Goal: Information Seeking & Learning: Learn about a topic

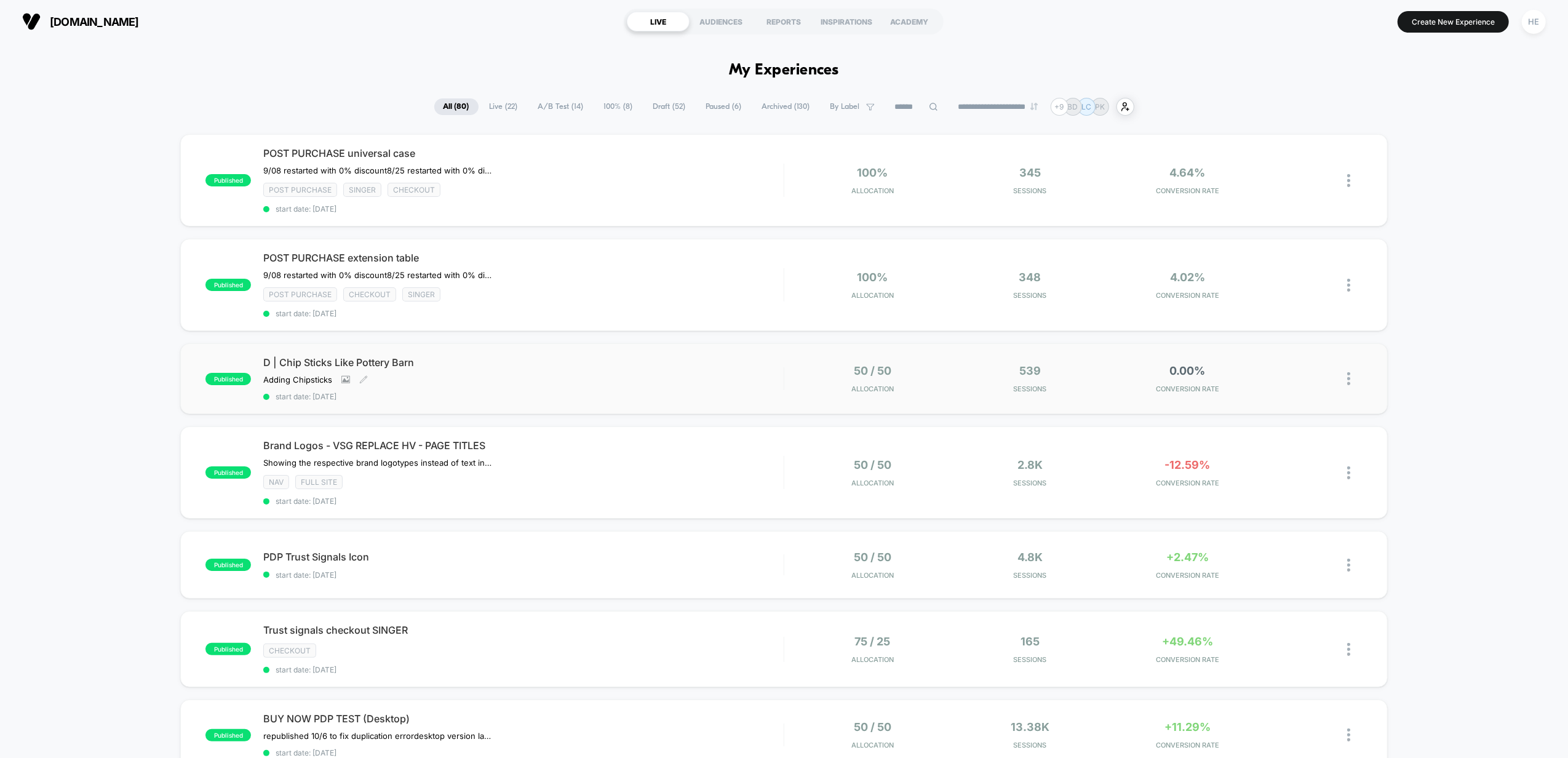
click at [642, 361] on span "D | Chip Sticks Like Pottery Barn" at bounding box center [523, 362] width 520 height 12
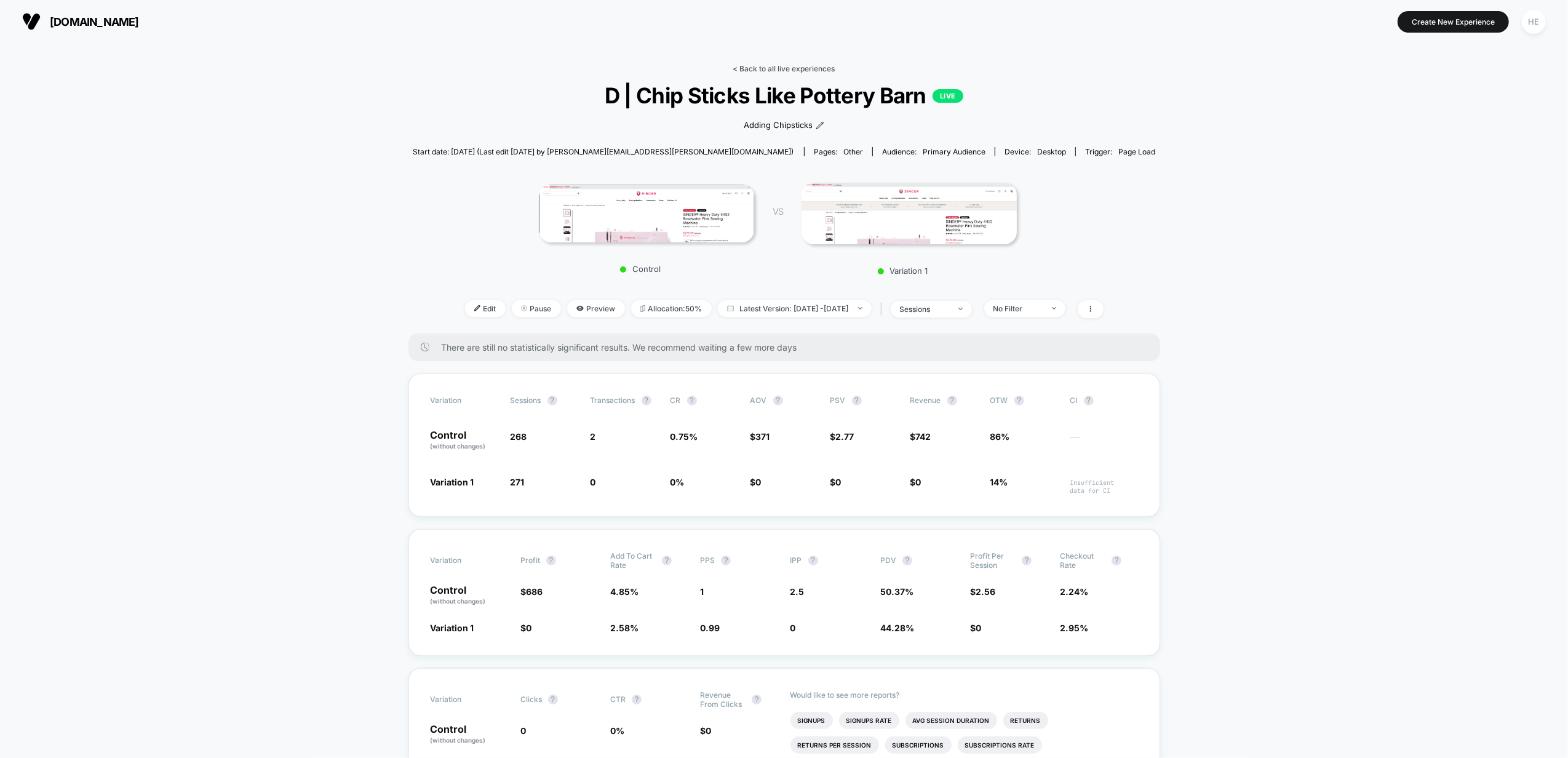
click at [781, 70] on link "< Back to all live experiences" at bounding box center [784, 68] width 102 height 9
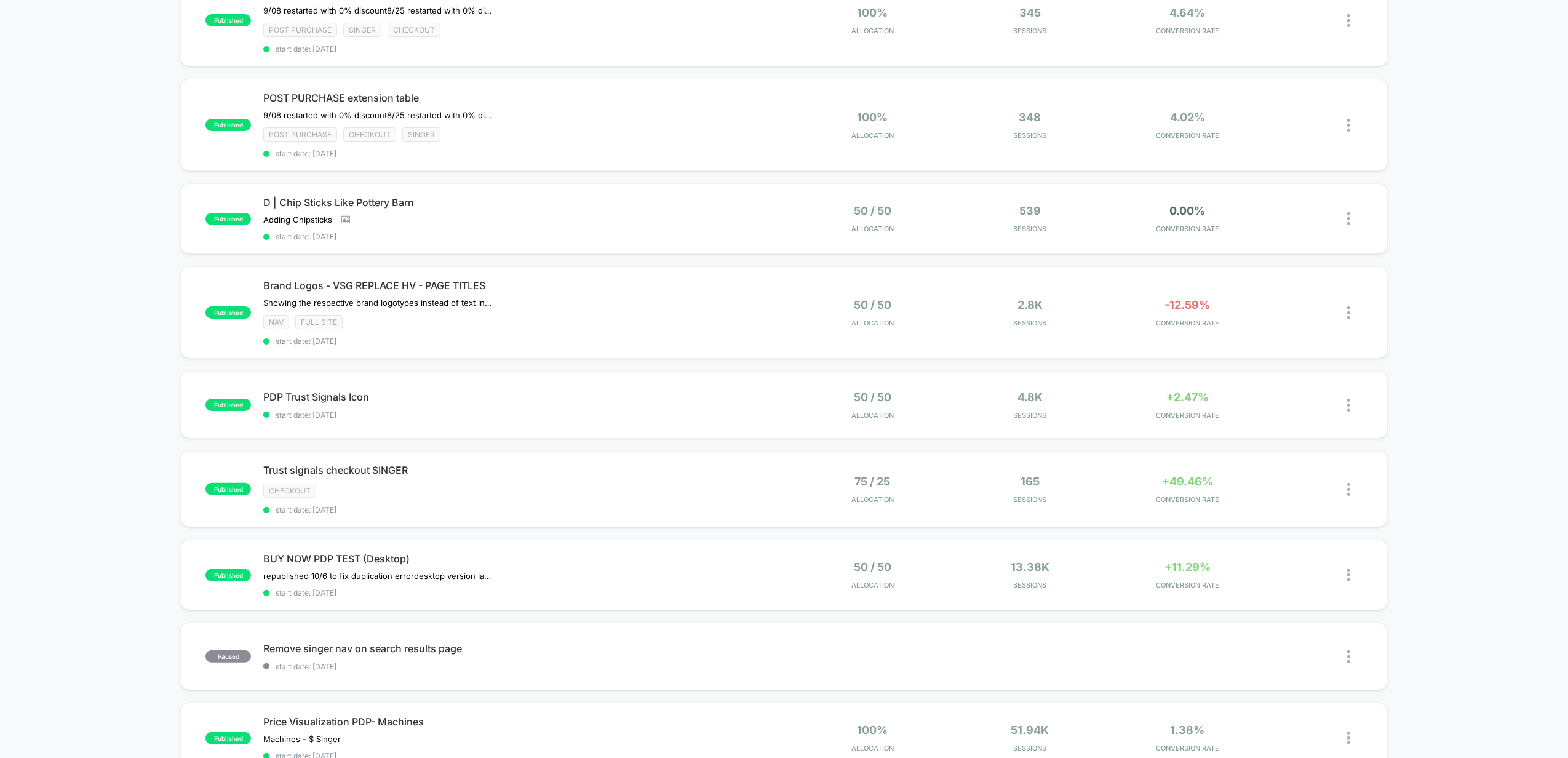
scroll to position [164, 0]
click at [655, 278] on span "Brand Logos - VSG REPLACE HV - PAGE TITLES" at bounding box center [523, 281] width 520 height 12
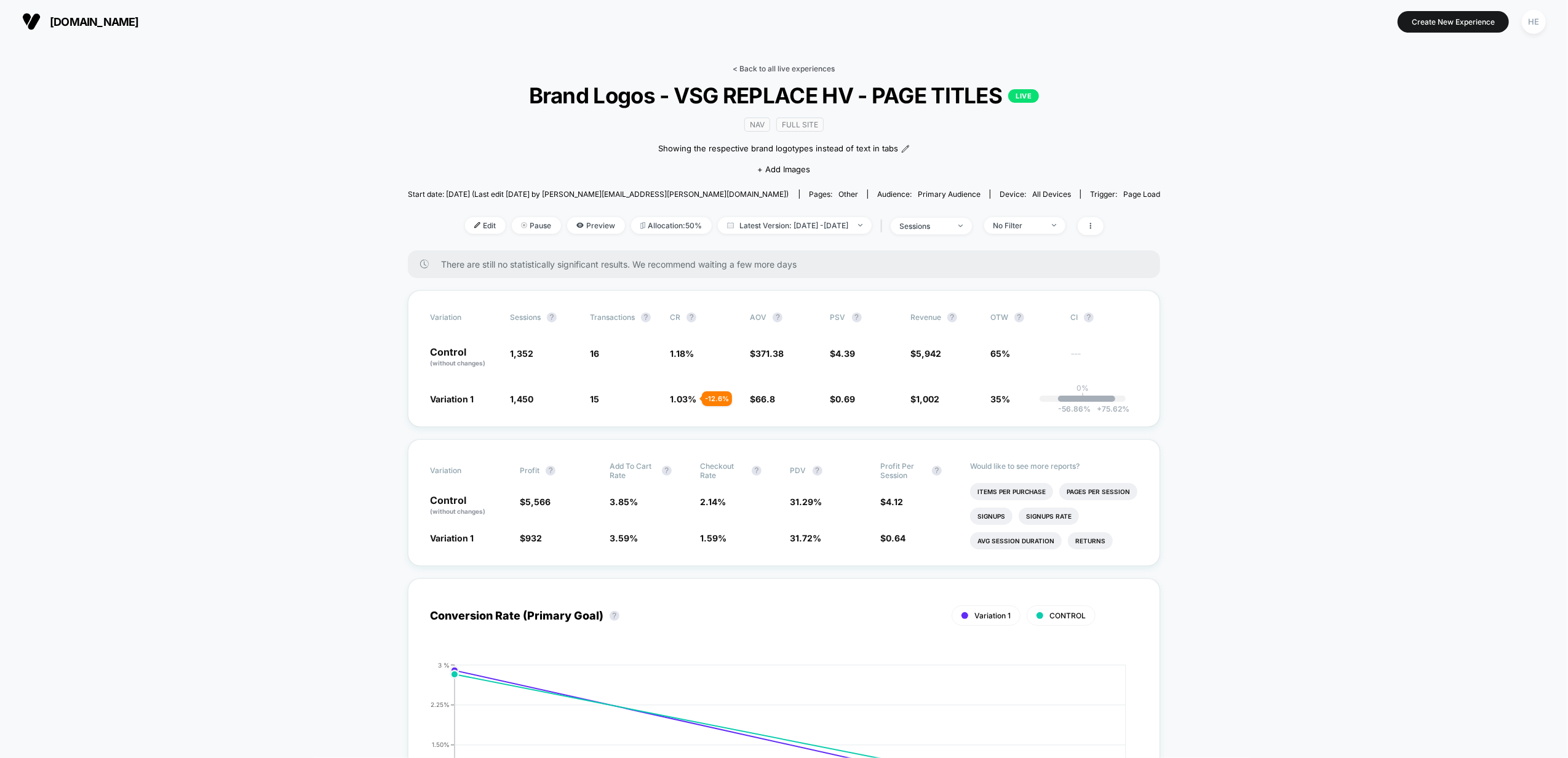
click at [779, 67] on link "< Back to all live experiences" at bounding box center [784, 68] width 102 height 9
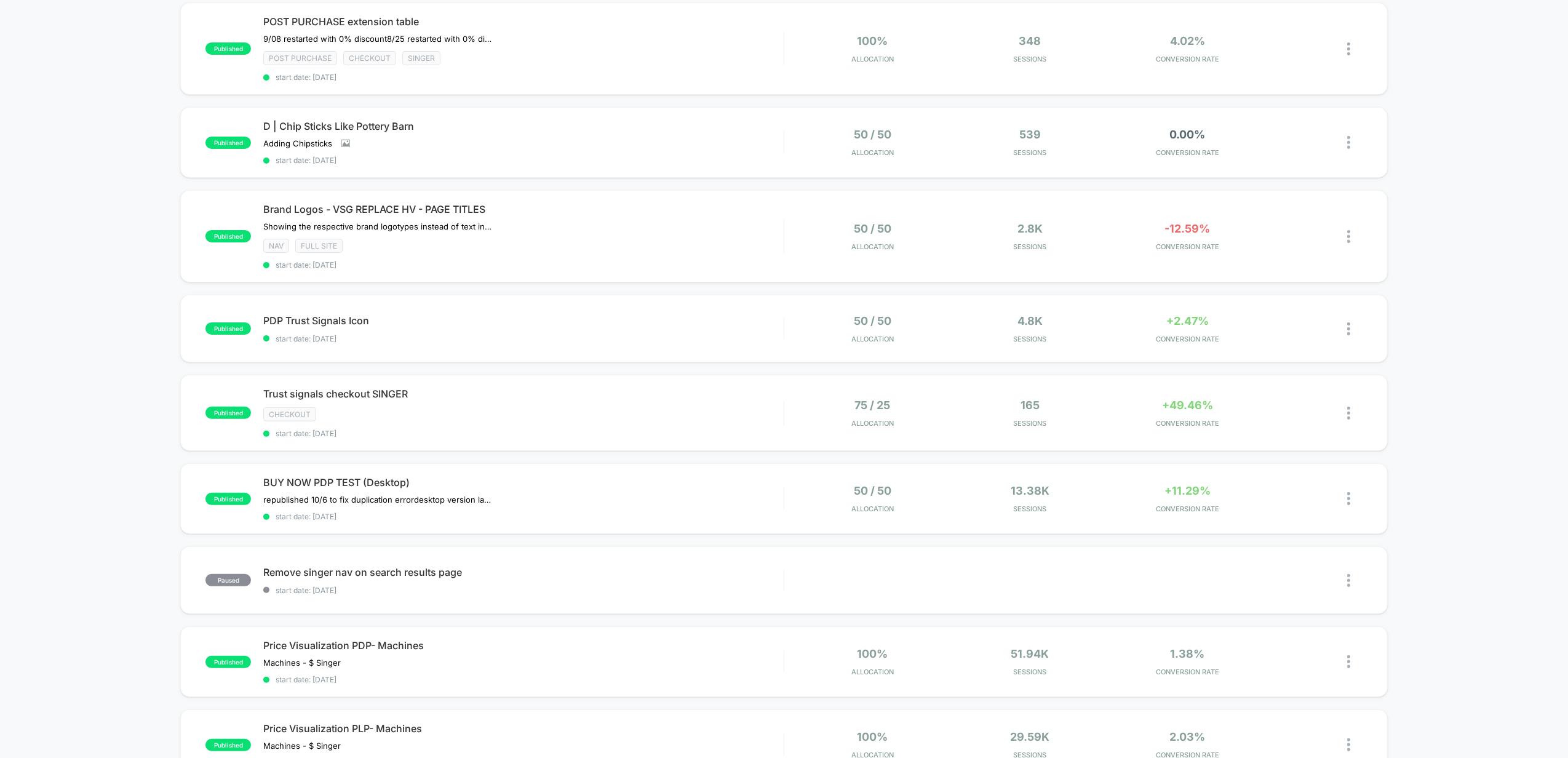
scroll to position [246, 0]
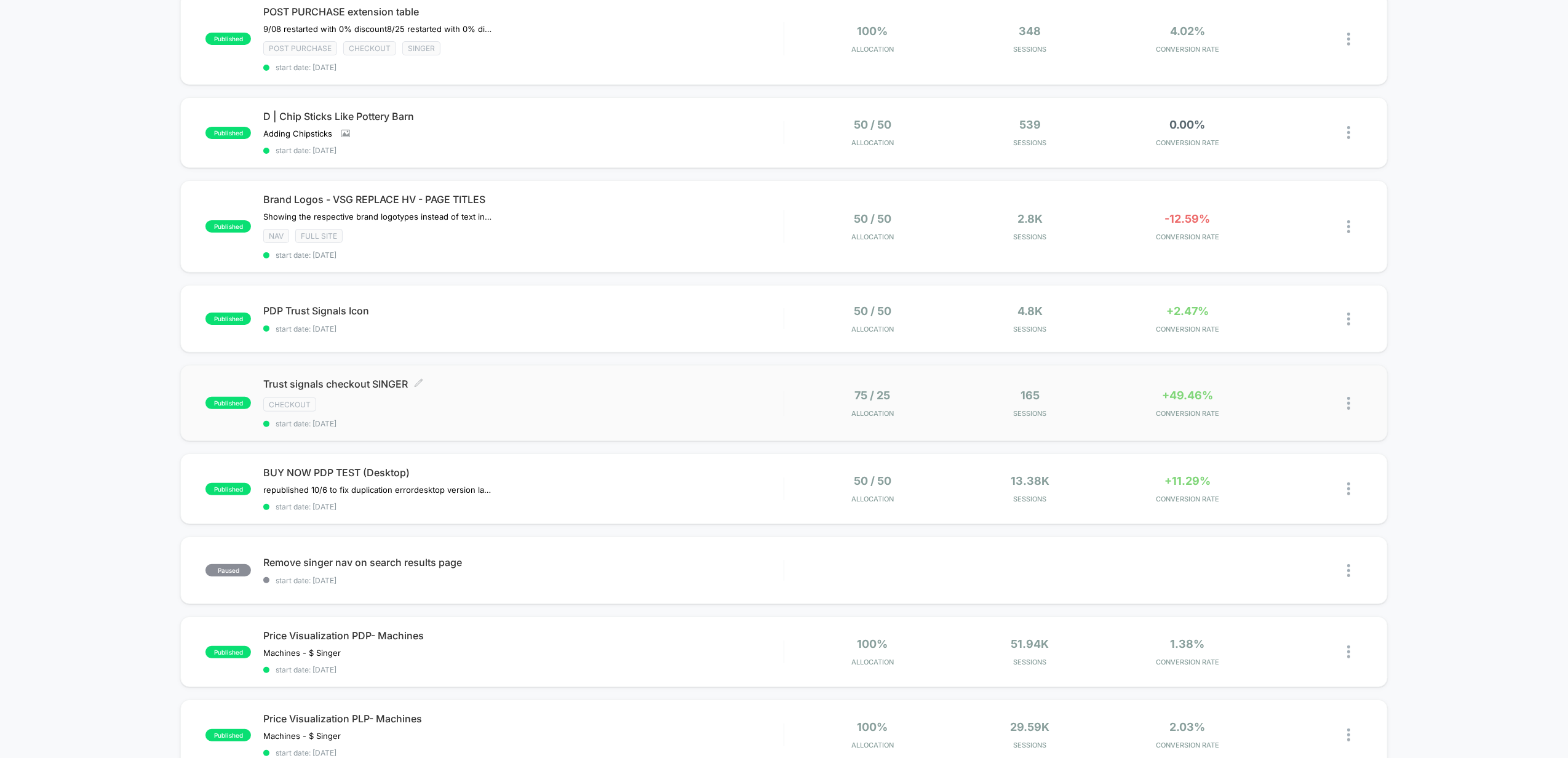
click at [554, 393] on div "Trust signals checkout SINGER Click to edit experience details Click to edit ex…" at bounding box center [523, 403] width 520 height 50
